Goal: Navigation & Orientation: Find specific page/section

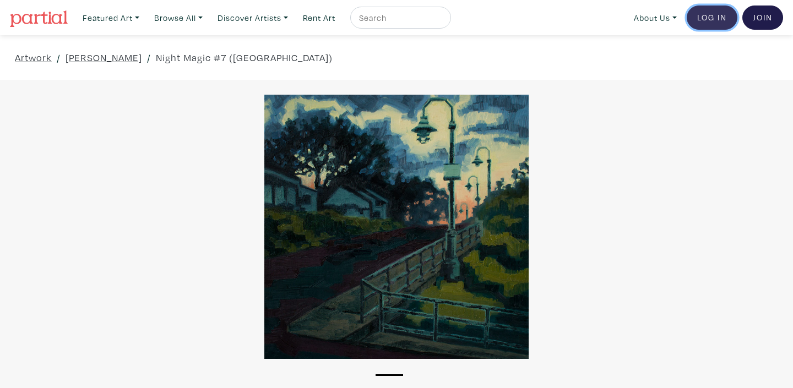
click at [707, 18] on link "Log In" at bounding box center [712, 18] width 51 height 24
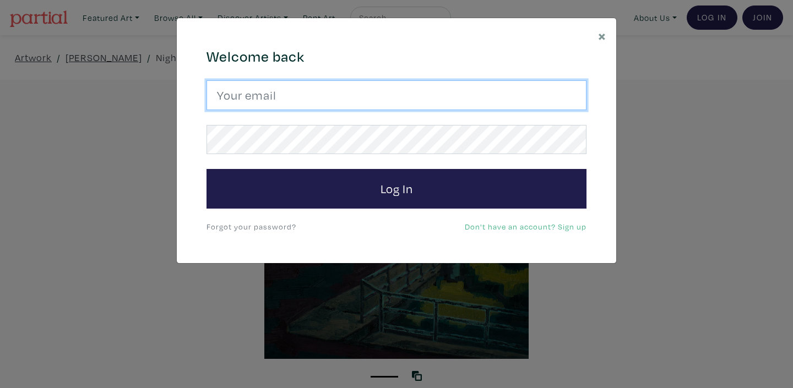
click at [300, 88] on input "email" at bounding box center [397, 95] width 380 height 30
type input "kuldeep_grewal@hotmail.com"
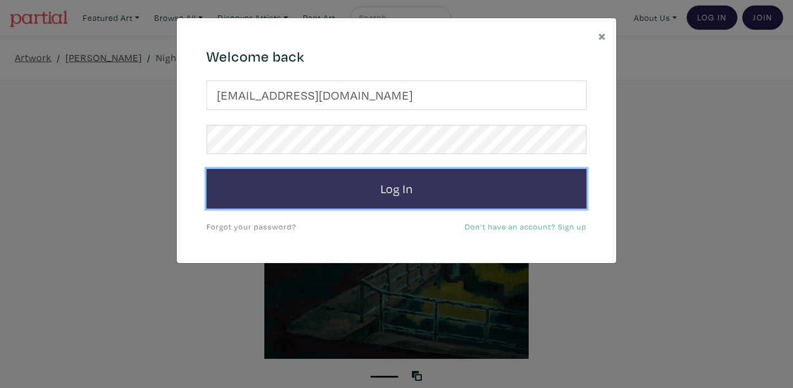
click at [376, 188] on button "Log In" at bounding box center [397, 189] width 380 height 40
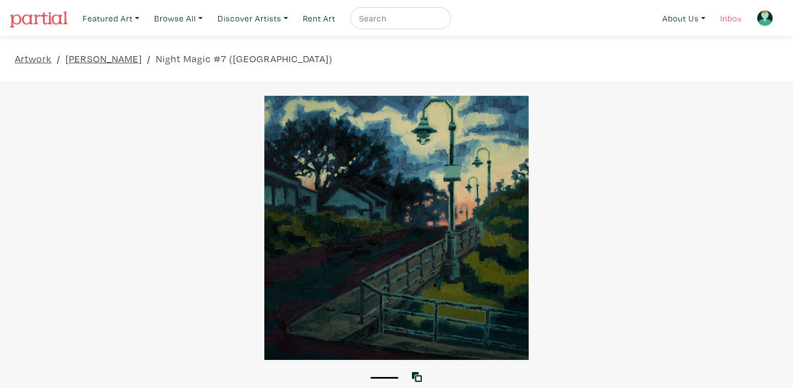
click at [723, 21] on link "Inbox" at bounding box center [731, 18] width 31 height 23
